Goal: Use online tool/utility: Utilize a website feature to perform a specific function

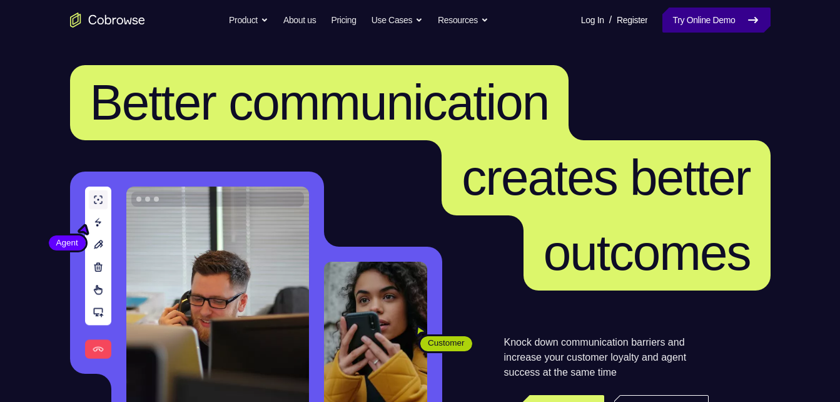
click at [680, 19] on link "Try Online Demo" at bounding box center [717, 20] width 108 height 25
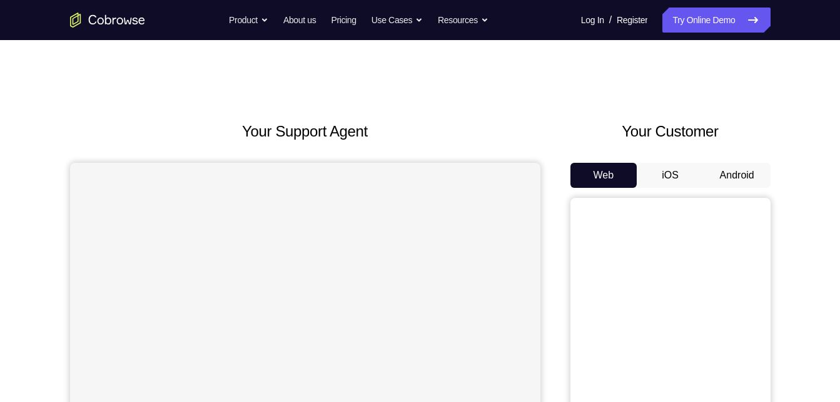
click at [728, 179] on button "Android" at bounding box center [737, 175] width 67 height 25
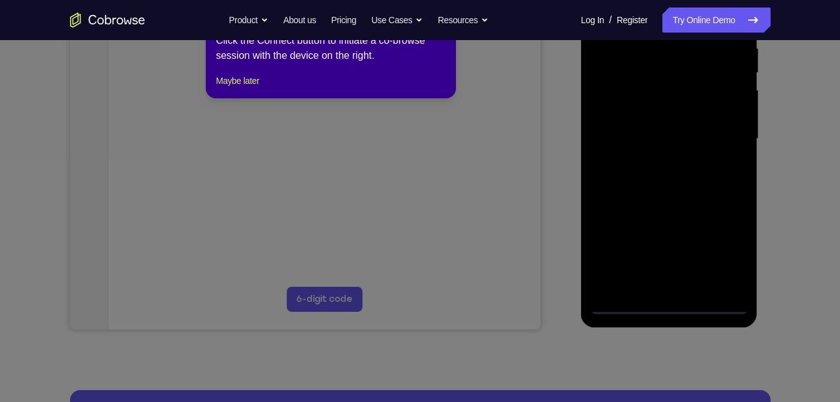
scroll to position [253, 0]
click at [609, 241] on icon at bounding box center [425, 194] width 850 height 414
click at [664, 300] on icon at bounding box center [425, 194] width 850 height 414
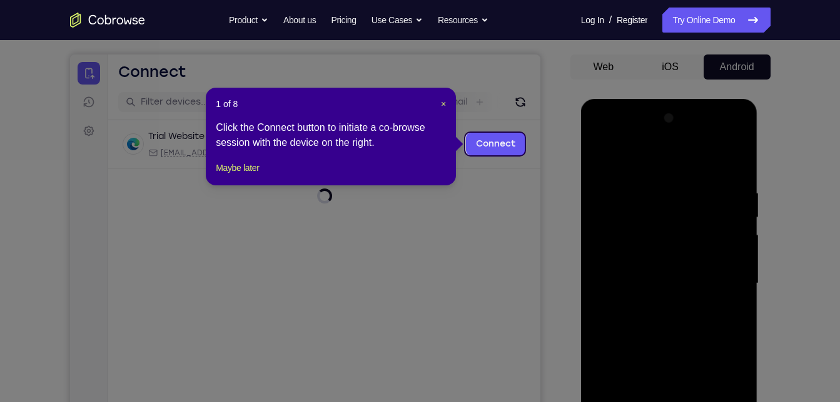
scroll to position [103, 0]
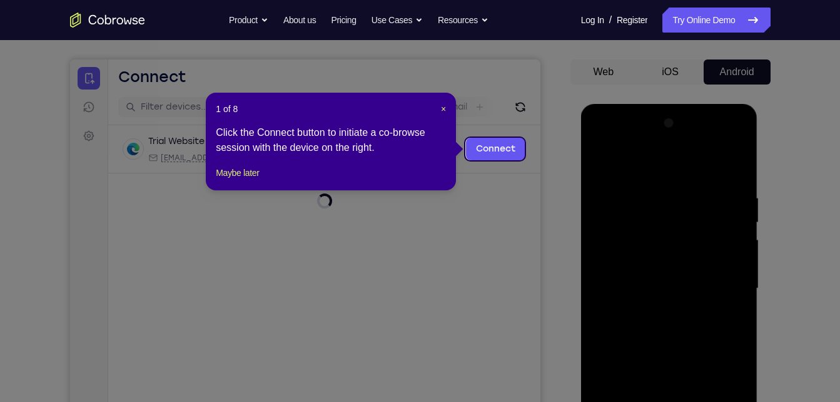
click at [270, 175] on div "1 of 8 × Click the Connect button to initiate a co-browse session with the devi…" at bounding box center [331, 142] width 250 height 98
click at [254, 180] on button "Maybe later" at bounding box center [237, 172] width 43 height 15
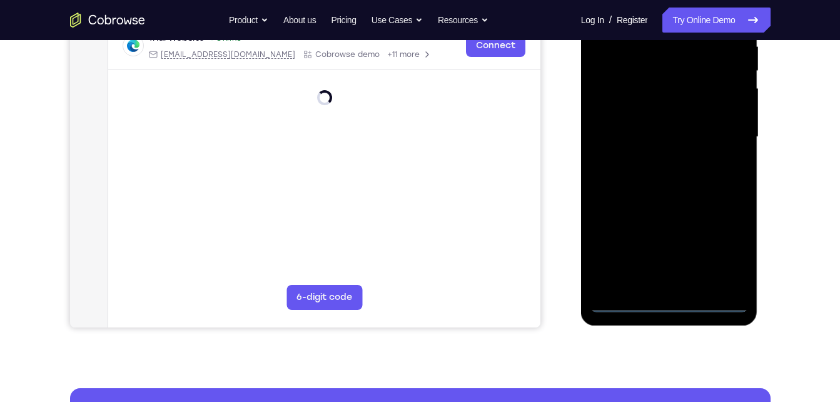
scroll to position [262, 0]
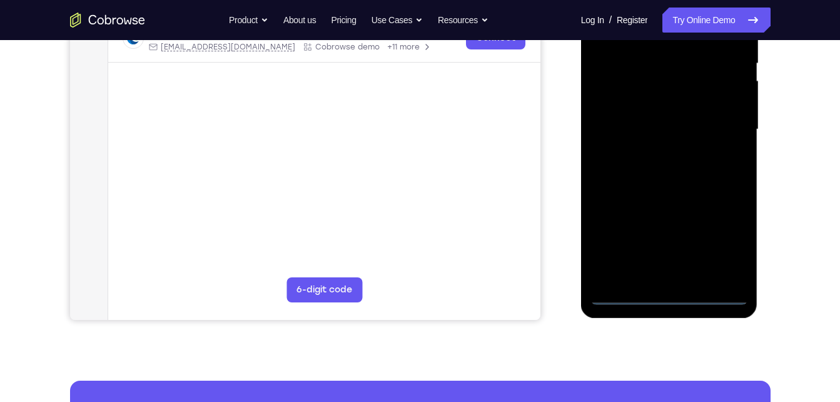
click at [664, 296] on div at bounding box center [670, 129] width 158 height 350
